Goal: Task Accomplishment & Management: Manage account settings

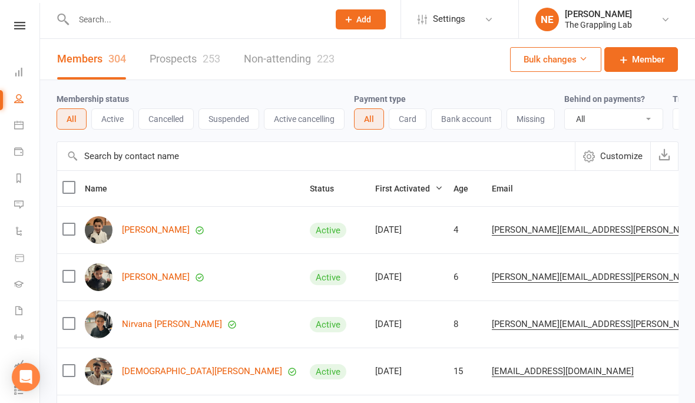
select select "100"
click at [15, 90] on link "People" at bounding box center [27, 100] width 27 height 27
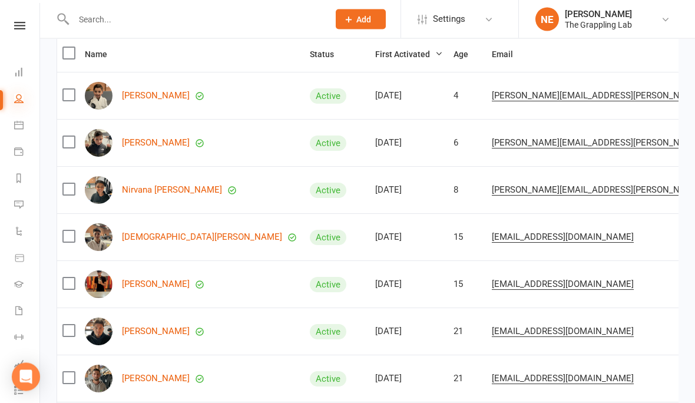
scroll to position [134, 0]
click at [17, 98] on icon at bounding box center [18, 98] width 9 height 9
click at [18, 307] on icon at bounding box center [18, 310] width 9 height 9
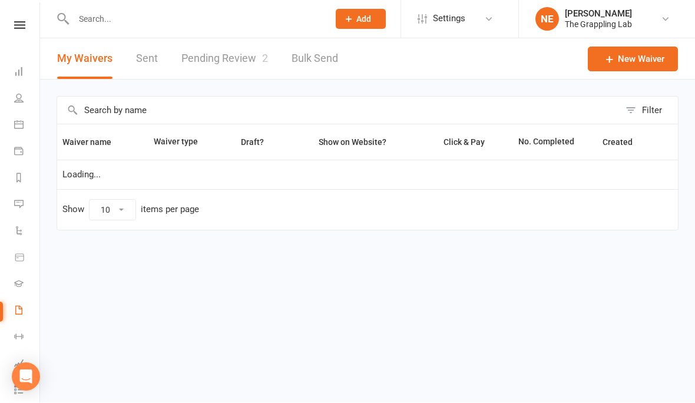
click at [214, 57] on link "Pending Review 2" at bounding box center [224, 59] width 87 height 41
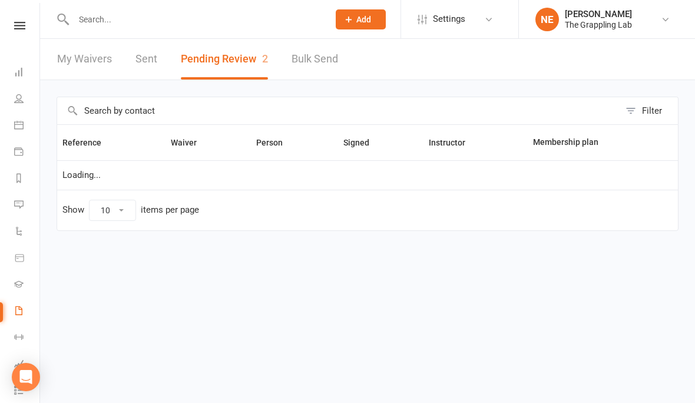
select select "25"
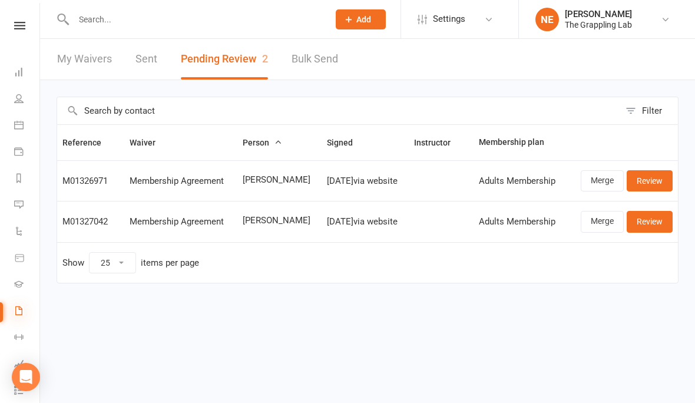
click at [19, 308] on icon at bounding box center [18, 310] width 9 height 9
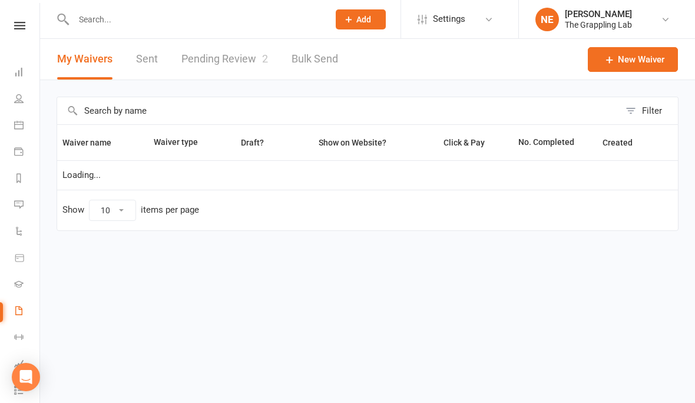
click at [236, 56] on link "Pending Review 2" at bounding box center [224, 59] width 87 height 41
select select "25"
